Goal: Information Seeking & Learning: Learn about a topic

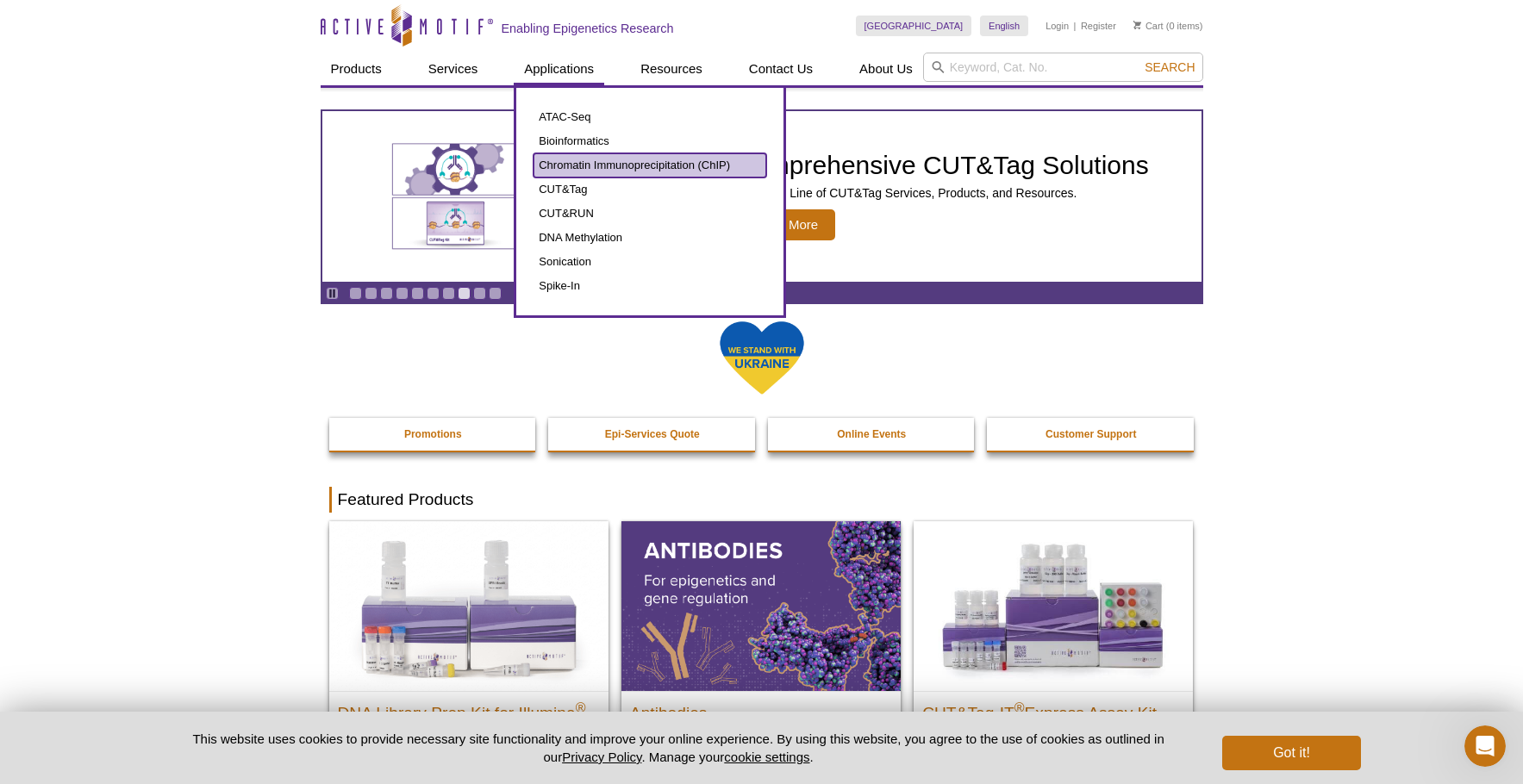
click at [584, 163] on link "Chromatin Immunoprecipitation (ChIP)" at bounding box center [650, 164] width 233 height 24
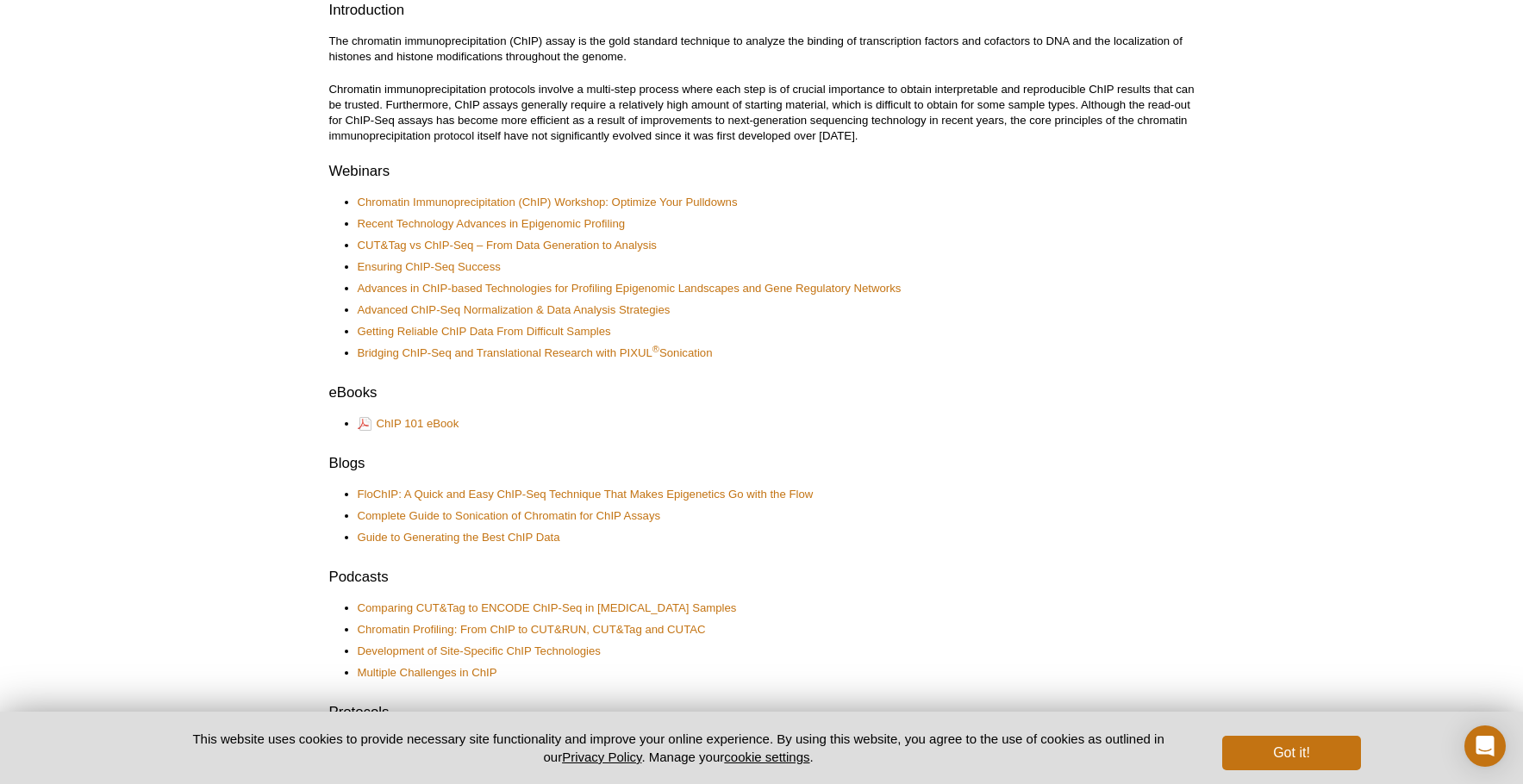
scroll to position [512, 0]
click at [439, 204] on link "Chromatin Immunoprecipitation (ChIP) Workshop: Optimize Your Pulldowns" at bounding box center [548, 203] width 380 height 16
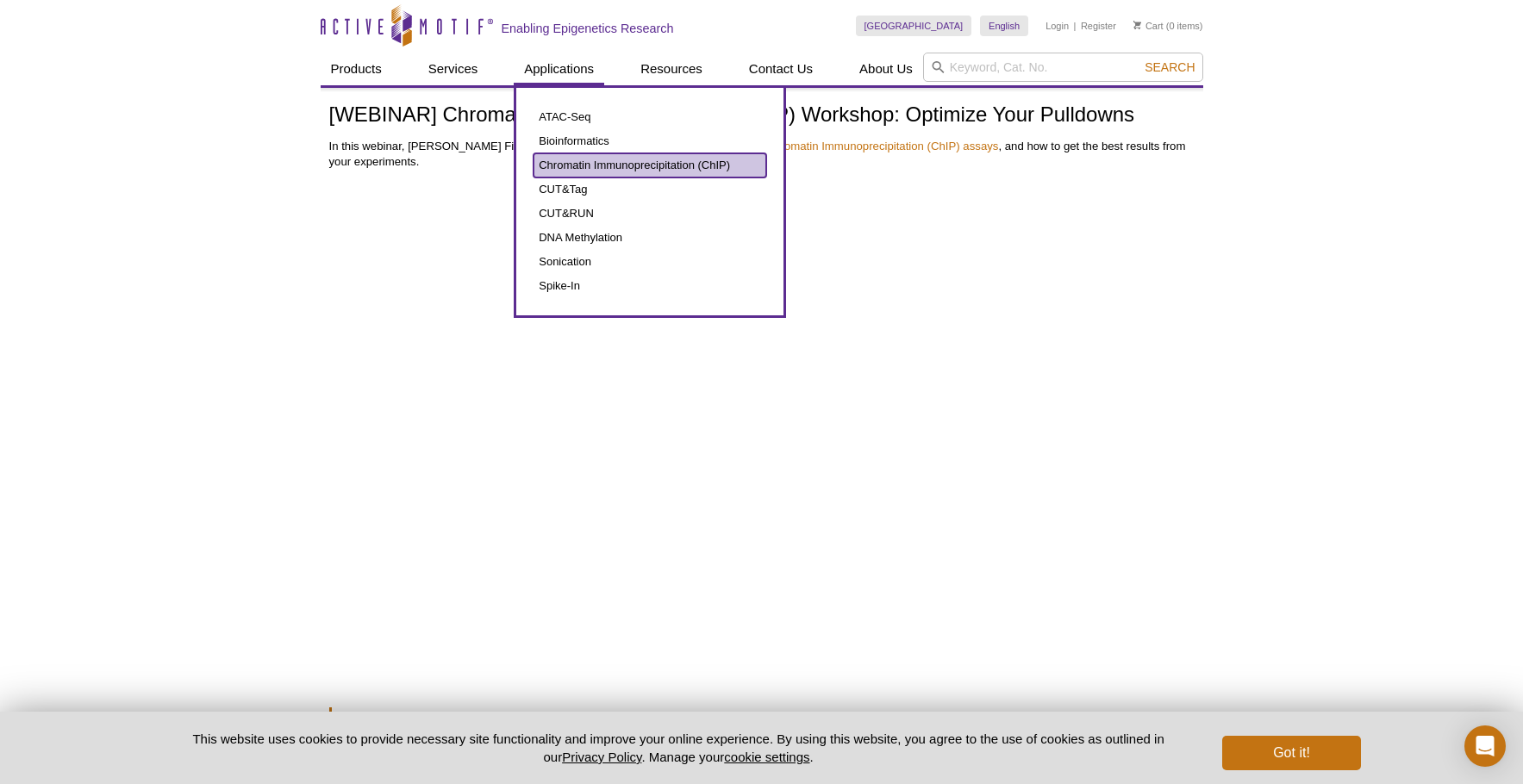
click at [570, 163] on link "Chromatin Immunoprecipitation (ChIP)" at bounding box center [650, 164] width 233 height 24
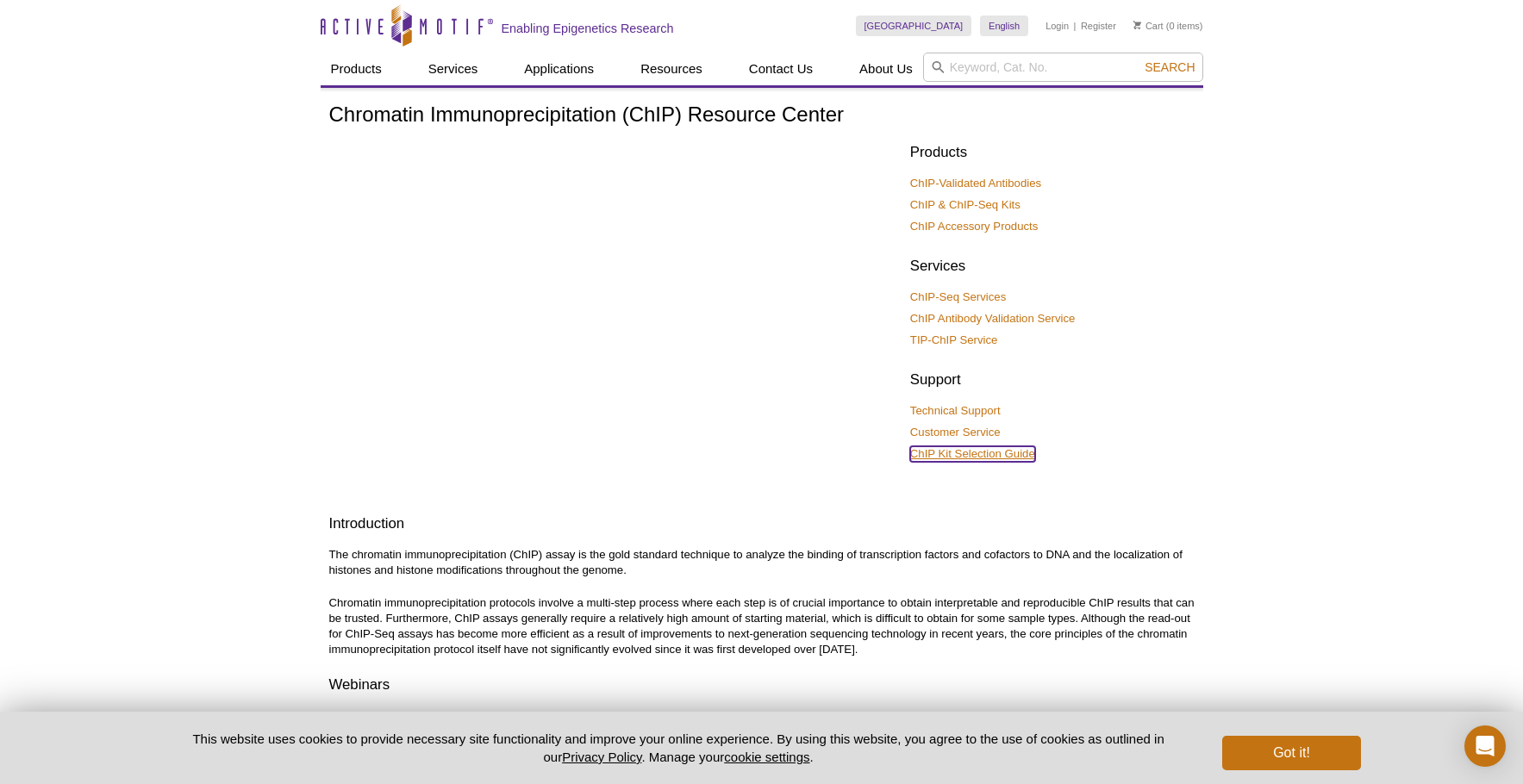
click at [969, 454] on link "ChIP Kit Selection Guide" at bounding box center [973, 454] width 125 height 16
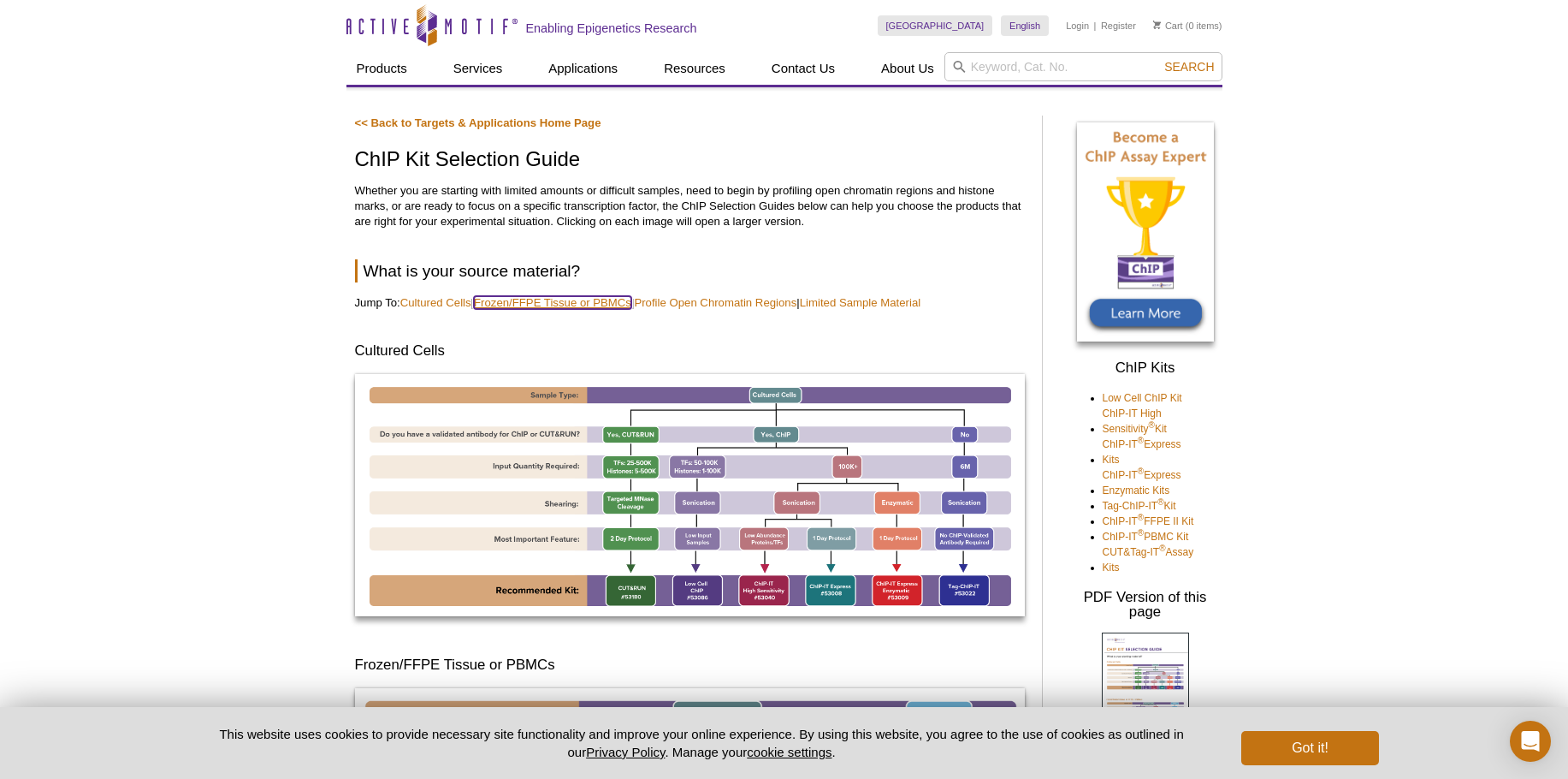
click at [535, 301] on link "Frozen/FFPE Tissue or PBMCs" at bounding box center [553, 302] width 157 height 13
click at [886, 304] on link "Limited Sample Material​" at bounding box center [860, 302] width 120 height 13
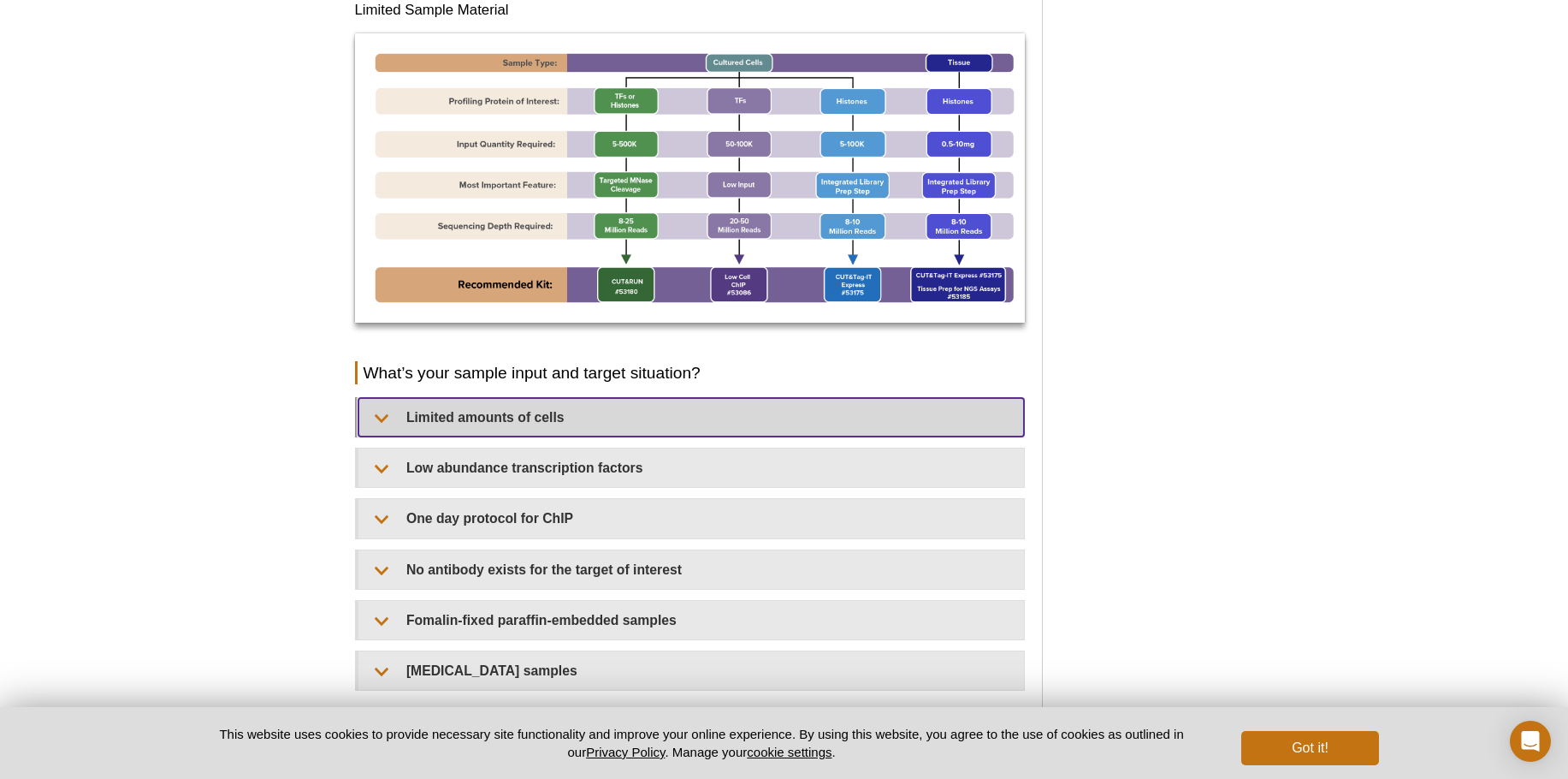
click at [530, 410] on summary "Limited amounts of cells​" at bounding box center [691, 417] width 665 height 38
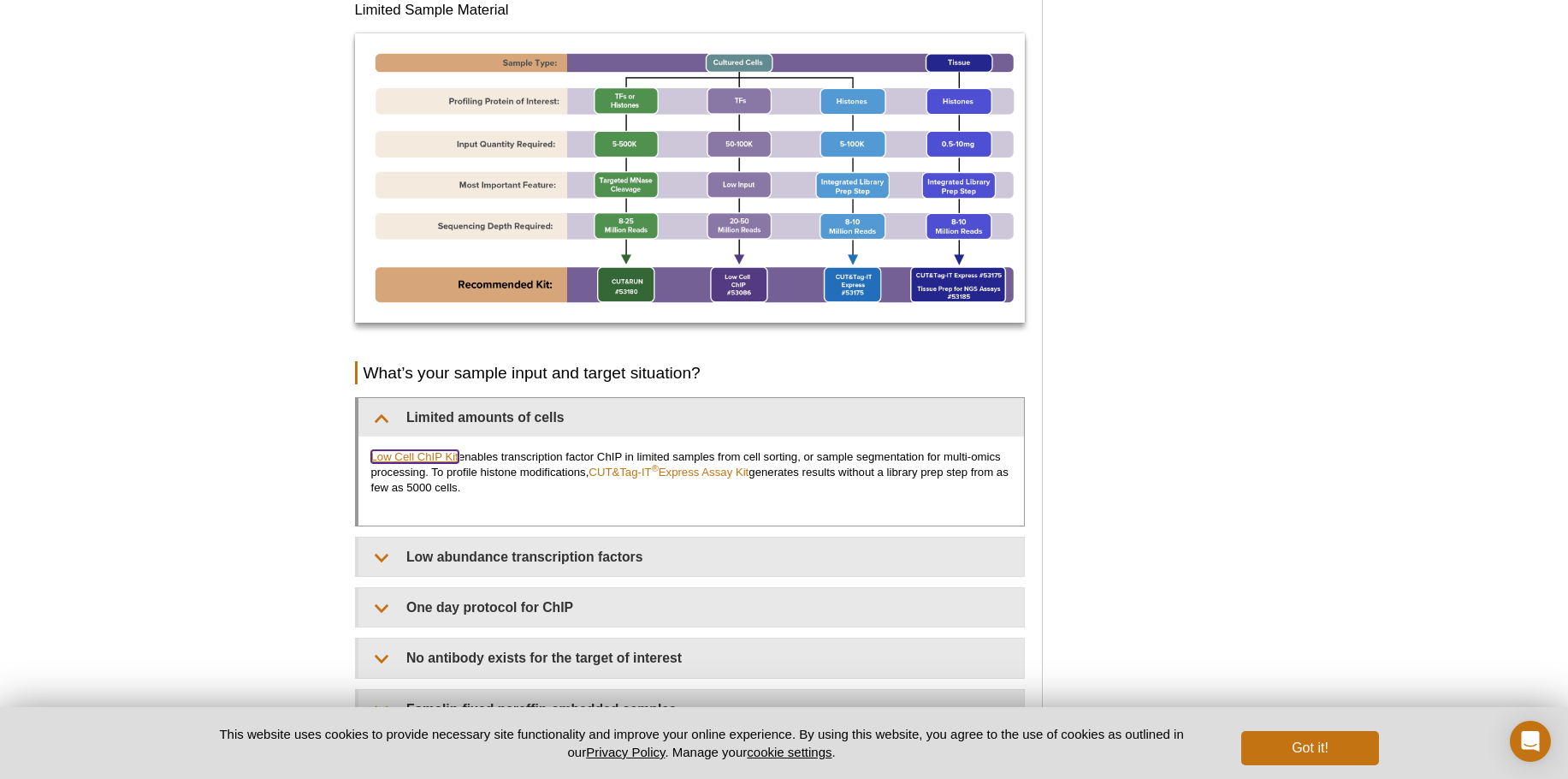
click at [444, 456] on link "Low Cell ChIP Kit" at bounding box center [415, 456] width 87 height 13
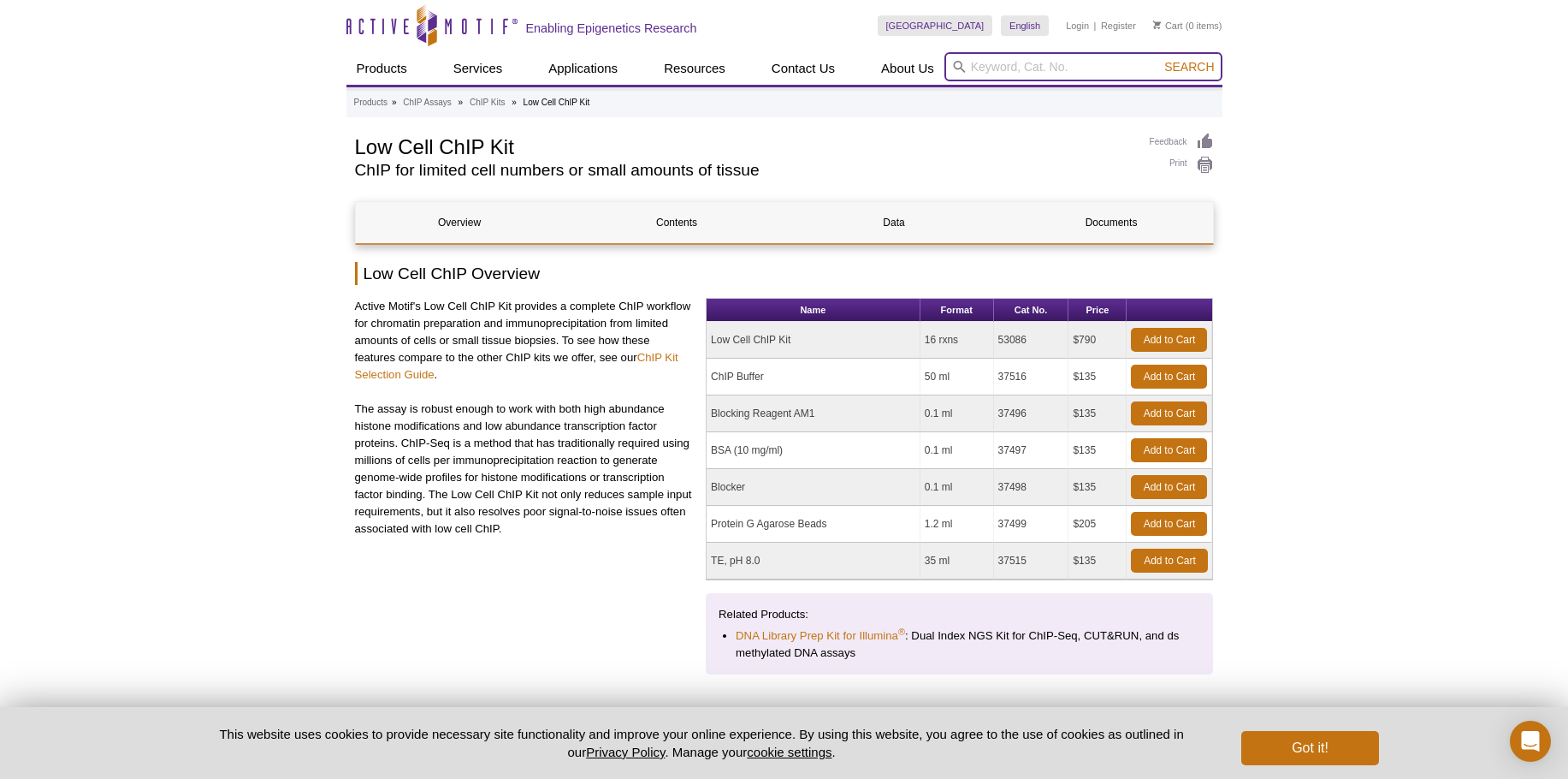
click at [1004, 66] on input "search" at bounding box center [1083, 66] width 279 height 29
type input "fixed nuclei"
click at [1188, 64] on span "Search" at bounding box center [1189, 67] width 50 height 14
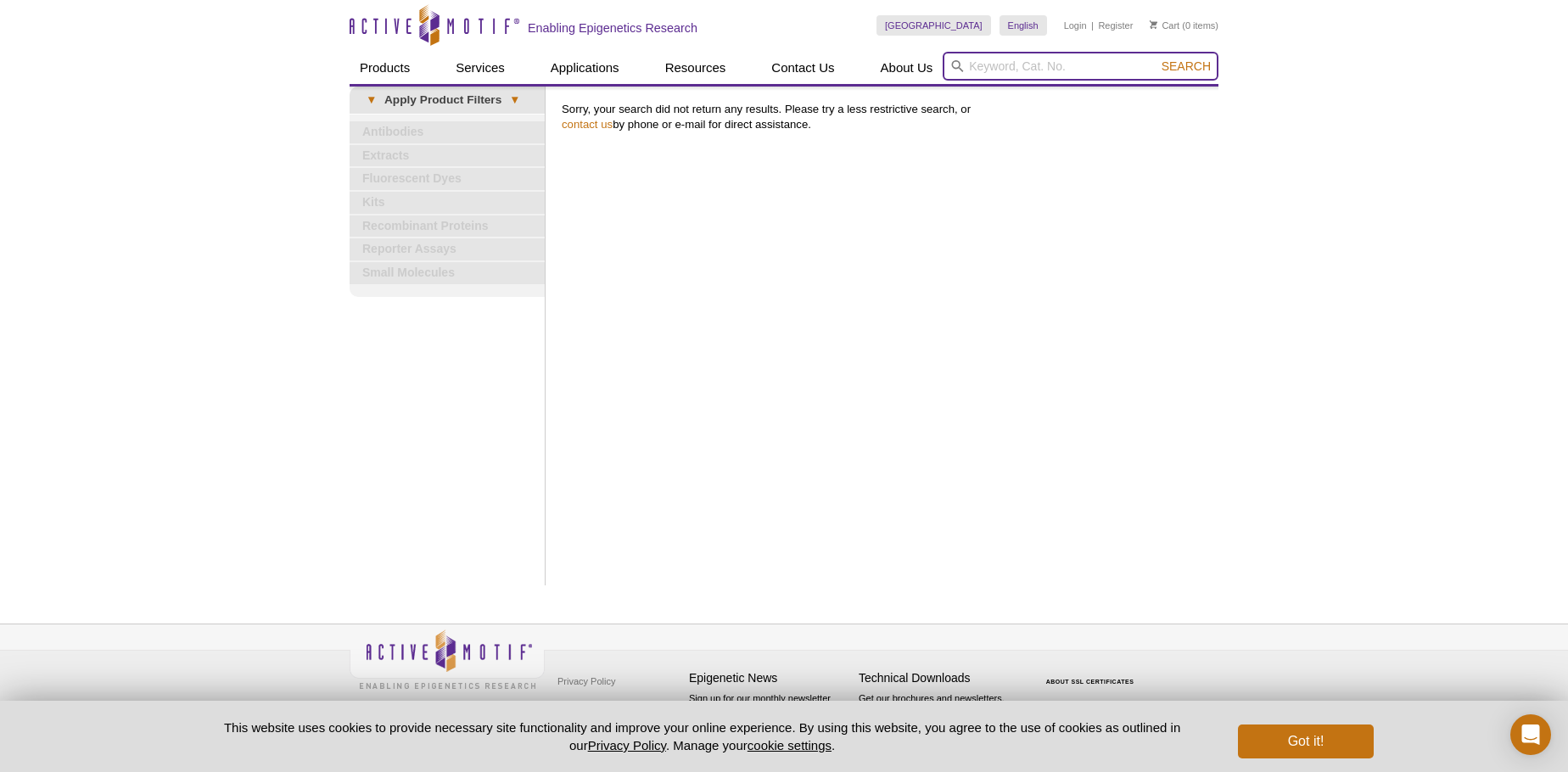
click at [984, 66] on input "search" at bounding box center [1081, 66] width 276 height 29
type input "ChiP on fixed nuclei"
click at [1186, 65] on span "Search" at bounding box center [1186, 67] width 49 height 14
